Goal: Task Accomplishment & Management: Use online tool/utility

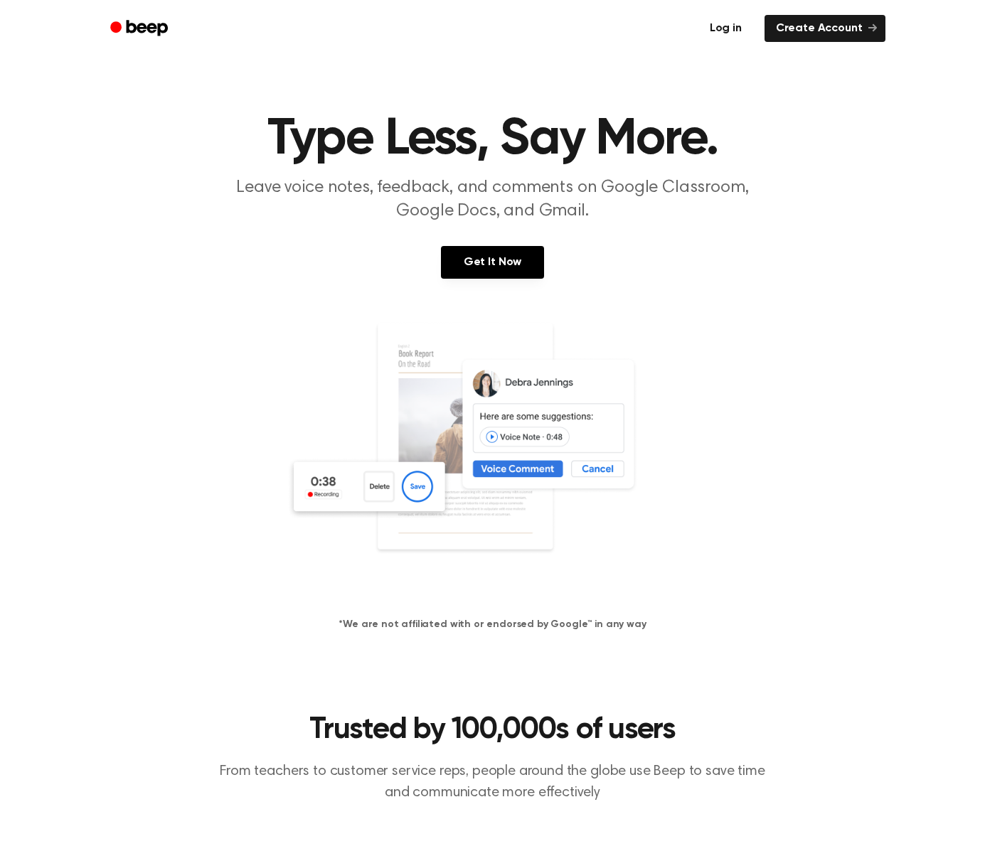
click at [733, 22] on link "Log in" at bounding box center [726, 28] width 60 height 33
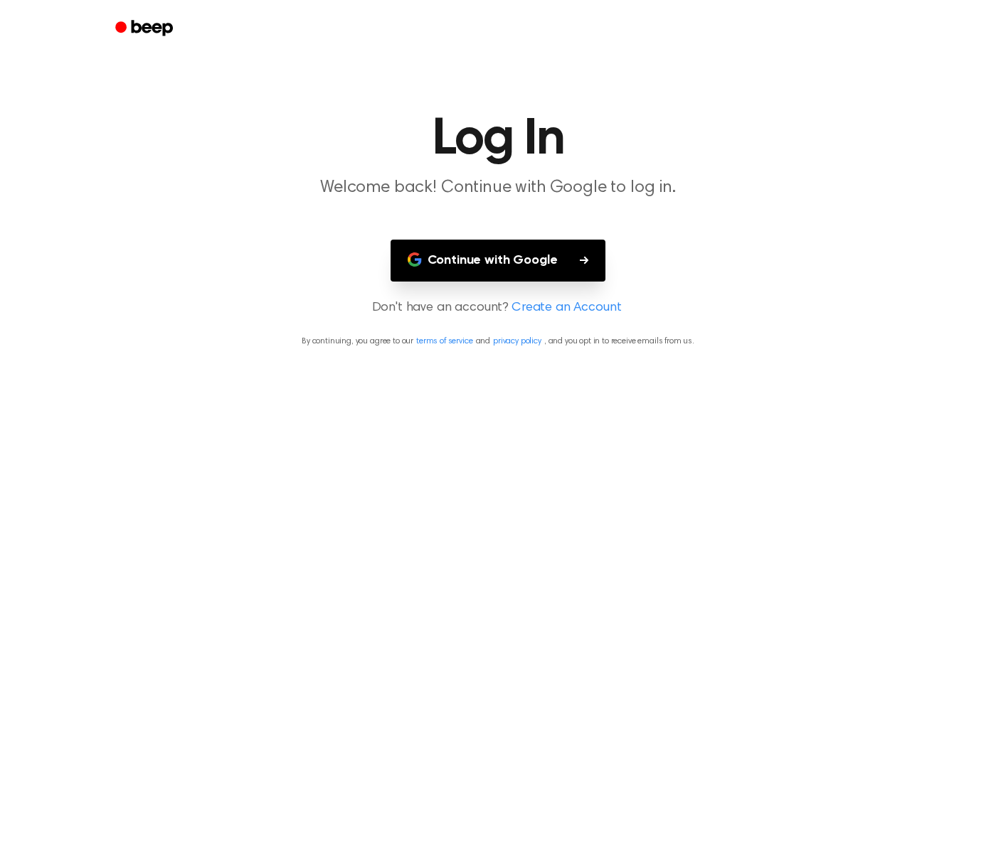
click at [547, 265] on button "Continue with Google" at bounding box center [499, 261] width 216 height 42
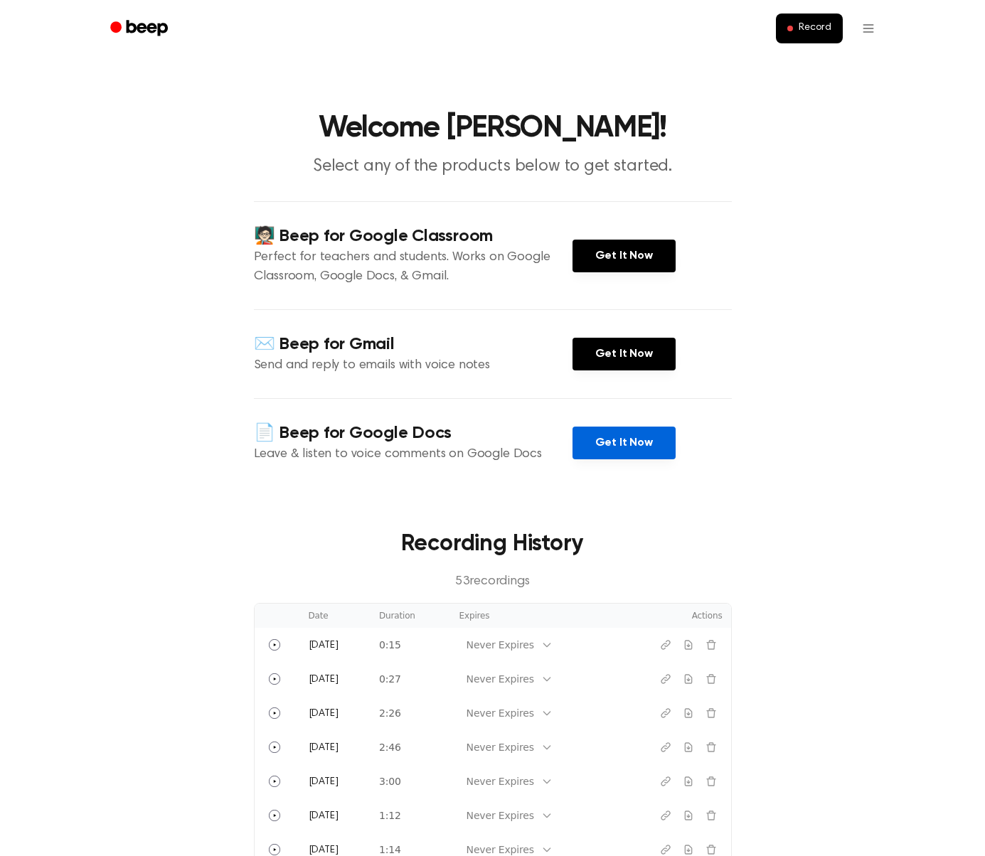
click at [634, 445] on link "Get It Now" at bounding box center [624, 443] width 103 height 33
click at [815, 33] on span "Record" at bounding box center [815, 28] width 32 height 13
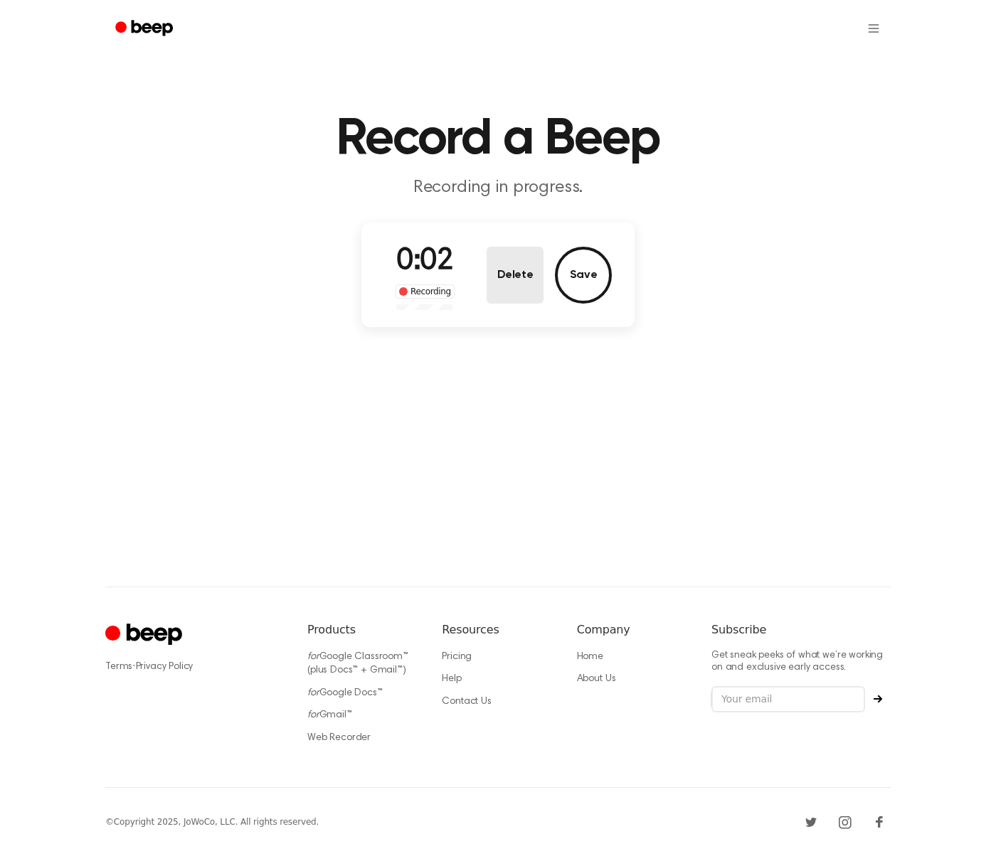
click at [519, 286] on button "Delete" at bounding box center [515, 275] width 57 height 57
